Goal: Information Seeking & Learning: Learn about a topic

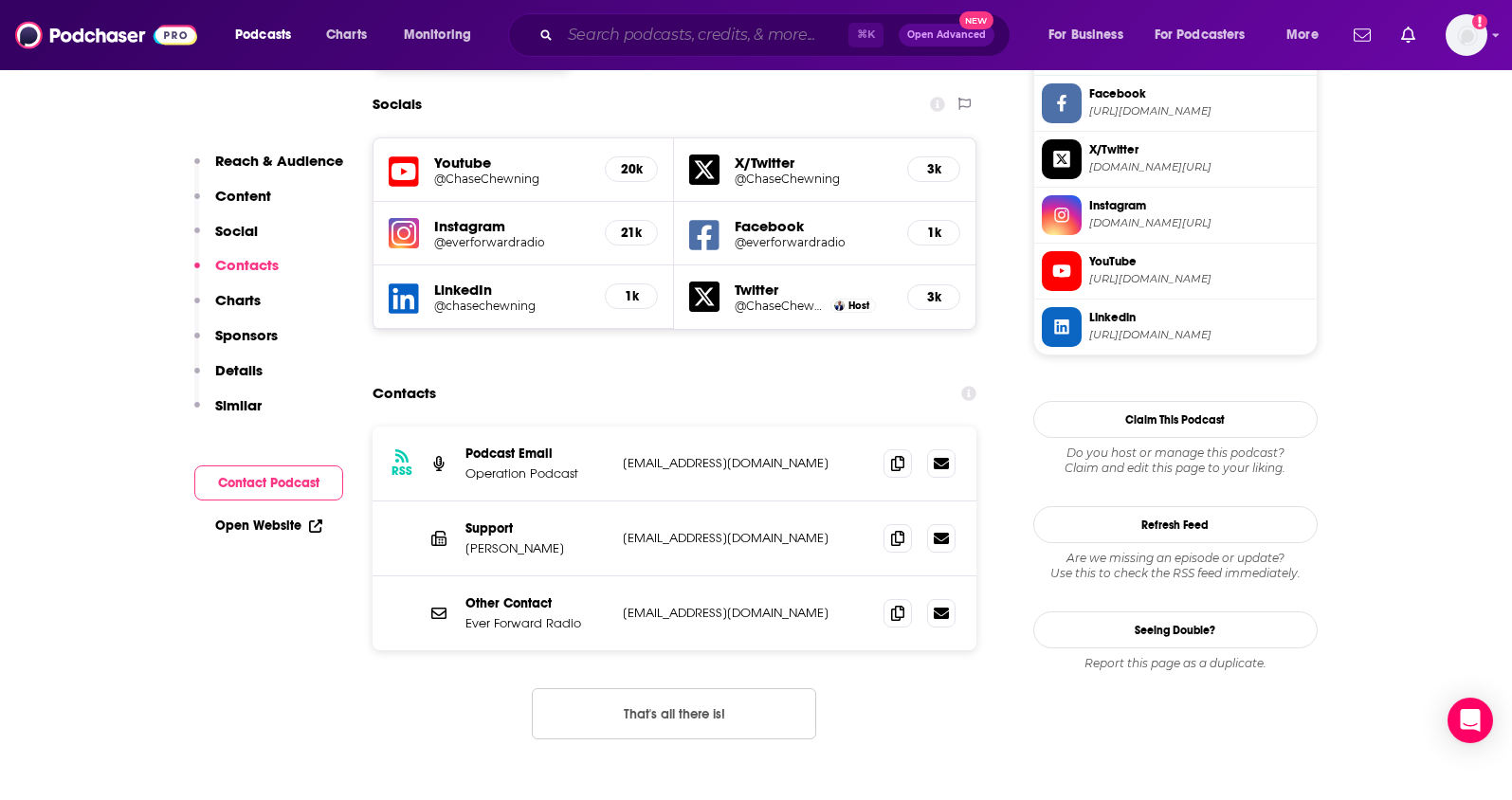
click at [643, 33] on input "Search podcasts, credits, & more..." at bounding box center [704, 35] width 288 height 31
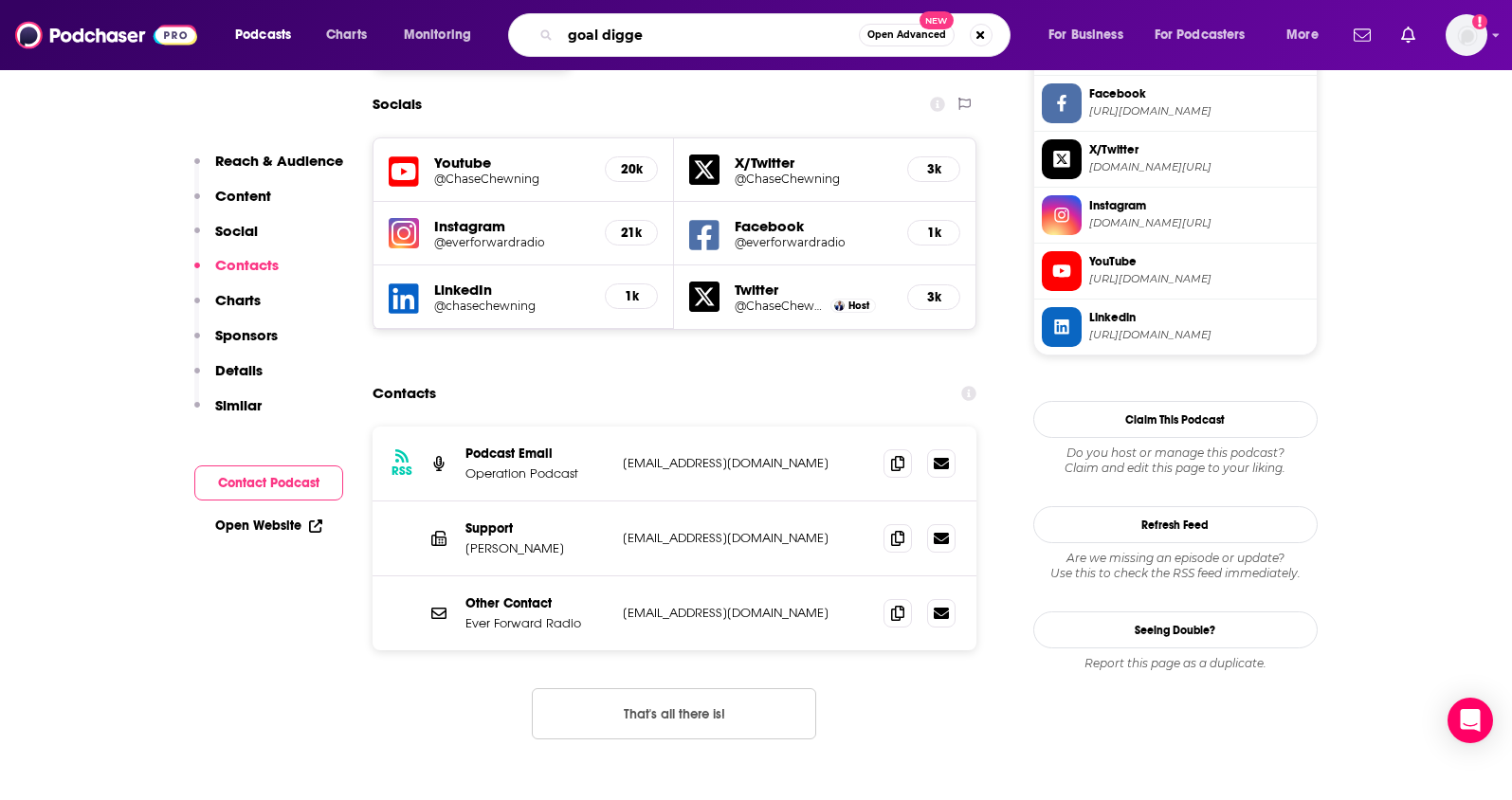
type input "goal digger"
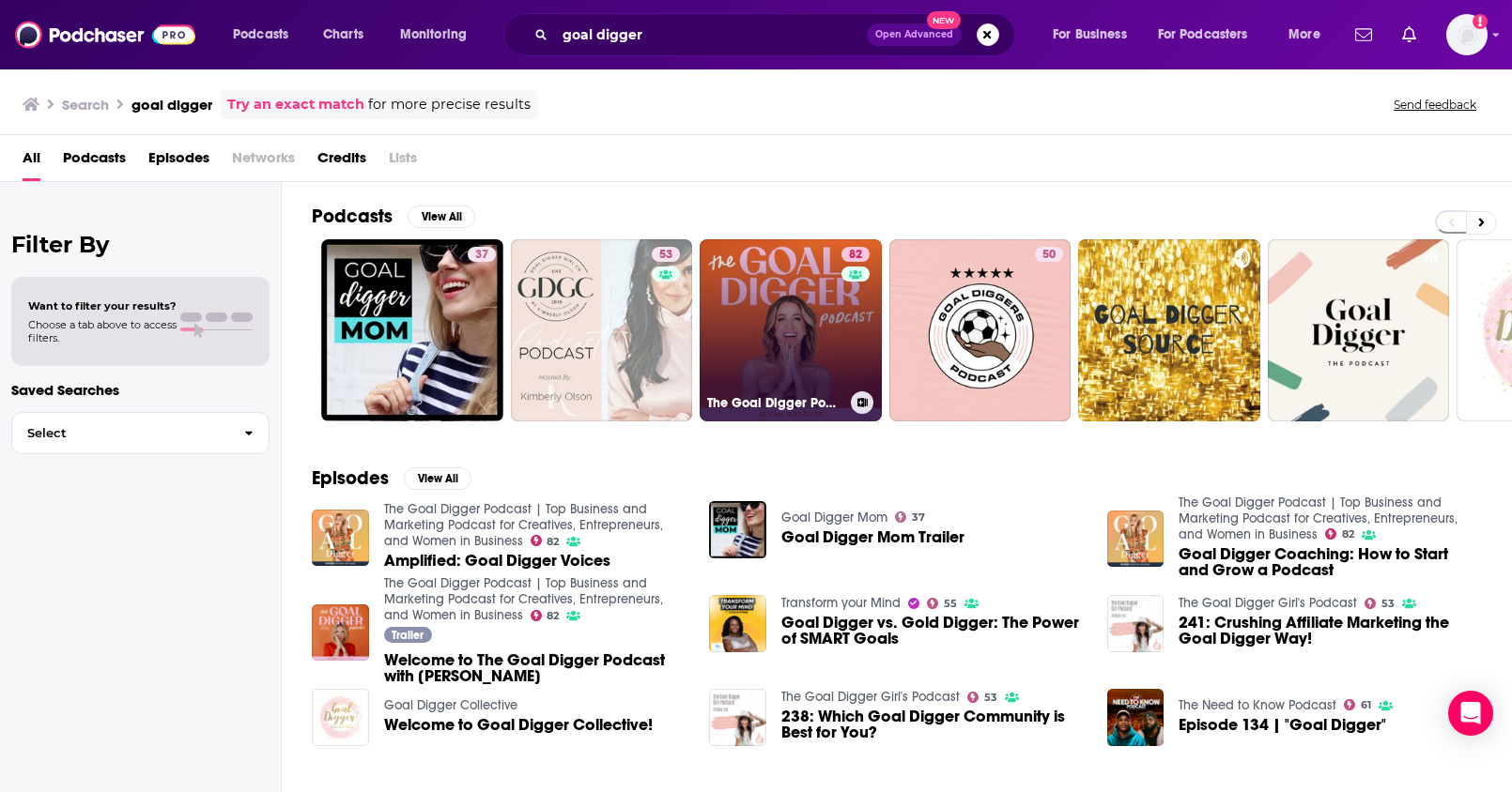
click at [803, 335] on link "82 The Goal Digger Podcast | Top Business and Marketing Podcast for Creatives, …" at bounding box center [790, 330] width 182 height 182
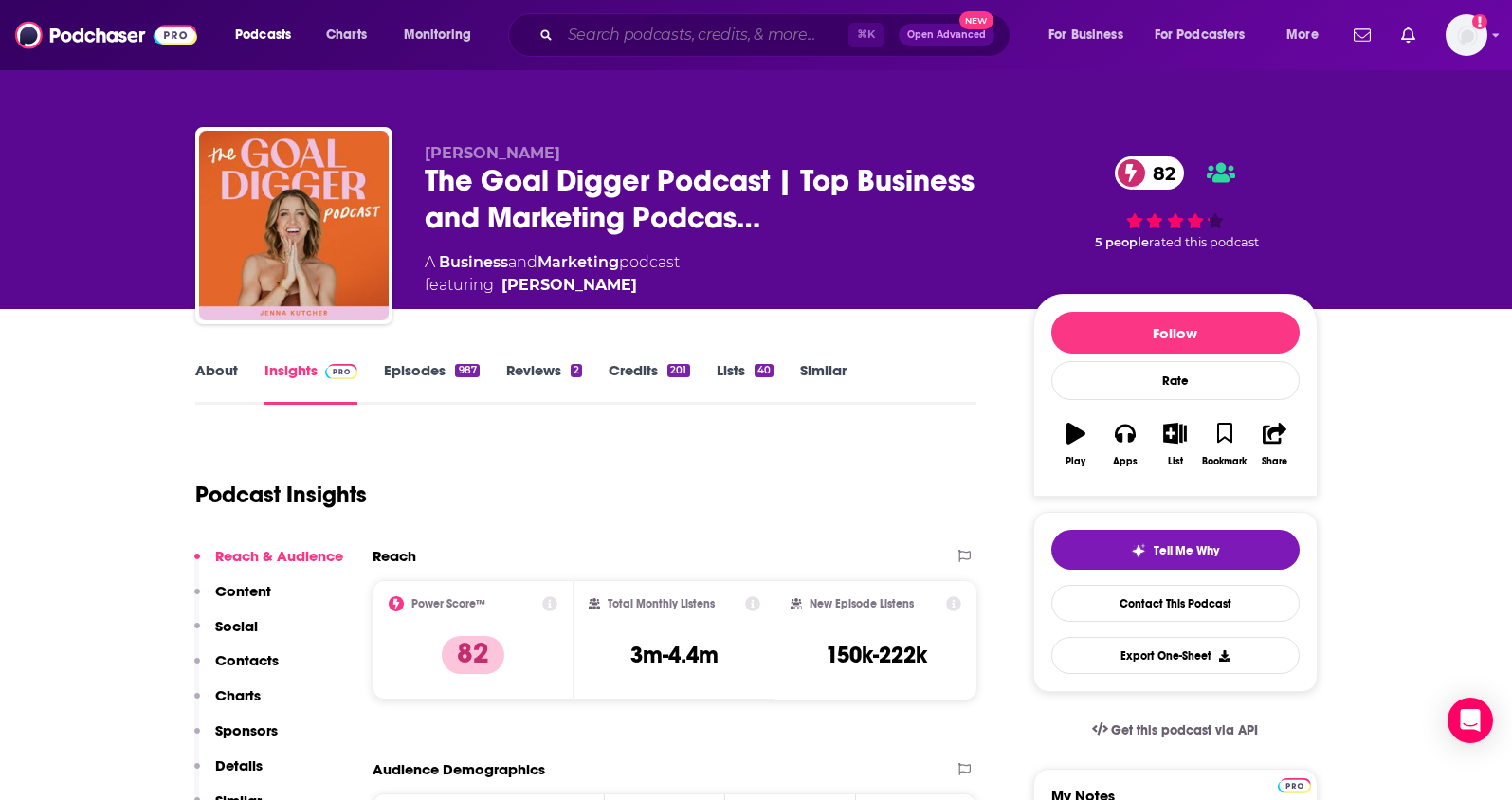
click at [720, 31] on input "Search podcasts, credits, & more..." at bounding box center [704, 35] width 288 height 31
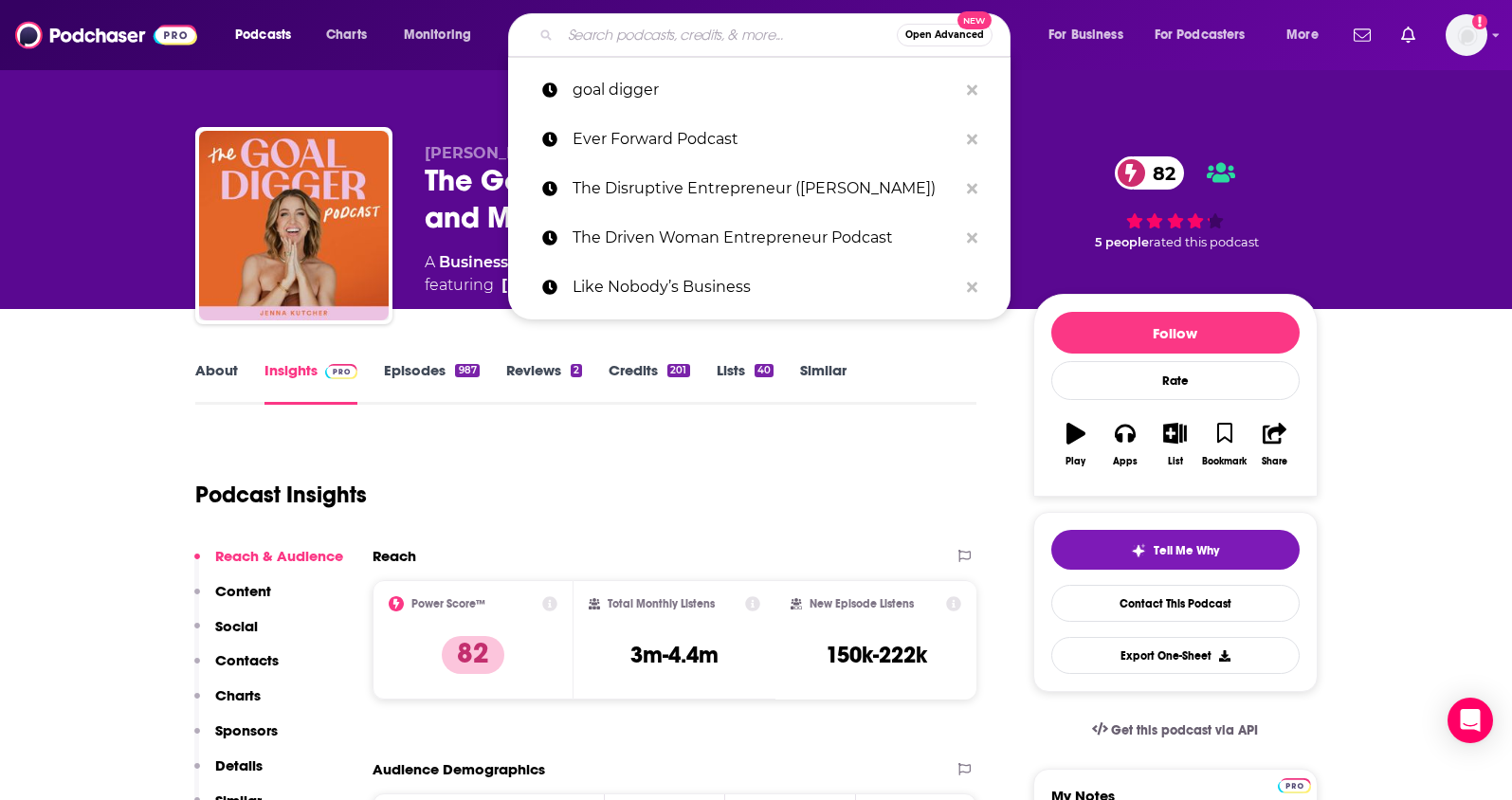
paste input "Strategy Hour Podcast (new email)"
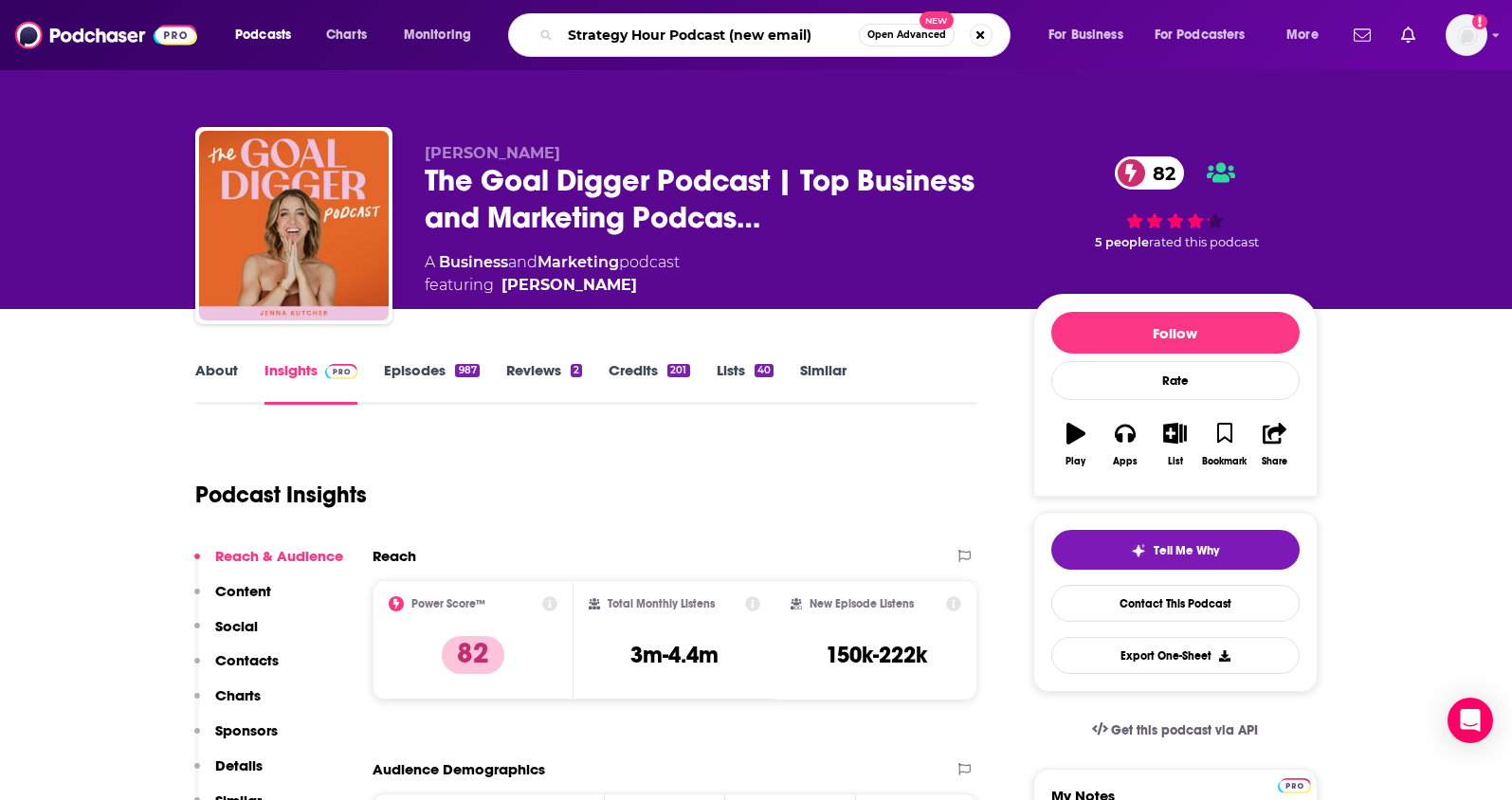
drag, startPoint x: 730, startPoint y: 37, endPoint x: 850, endPoint y: 36, distance: 120.0
click at [850, 36] on input "Strategy Hour Podcast (new email)" at bounding box center [709, 35] width 298 height 31
type input "Strategy Hour Podcast"
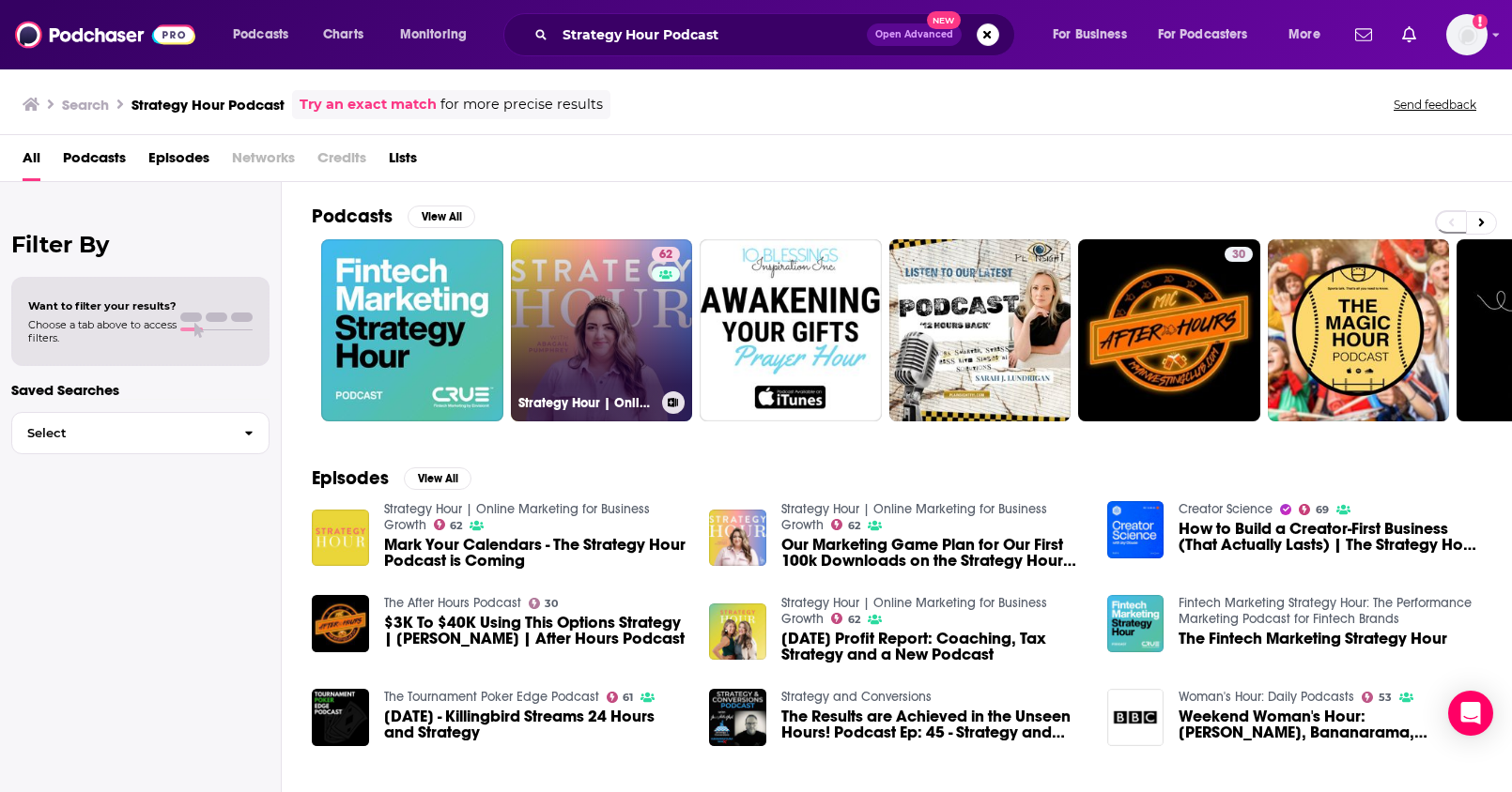
click at [588, 302] on link "62 Strategy Hour | Online Marketing for Business Growth" at bounding box center [601, 330] width 182 height 182
